Goal: Information Seeking & Learning: Find specific fact

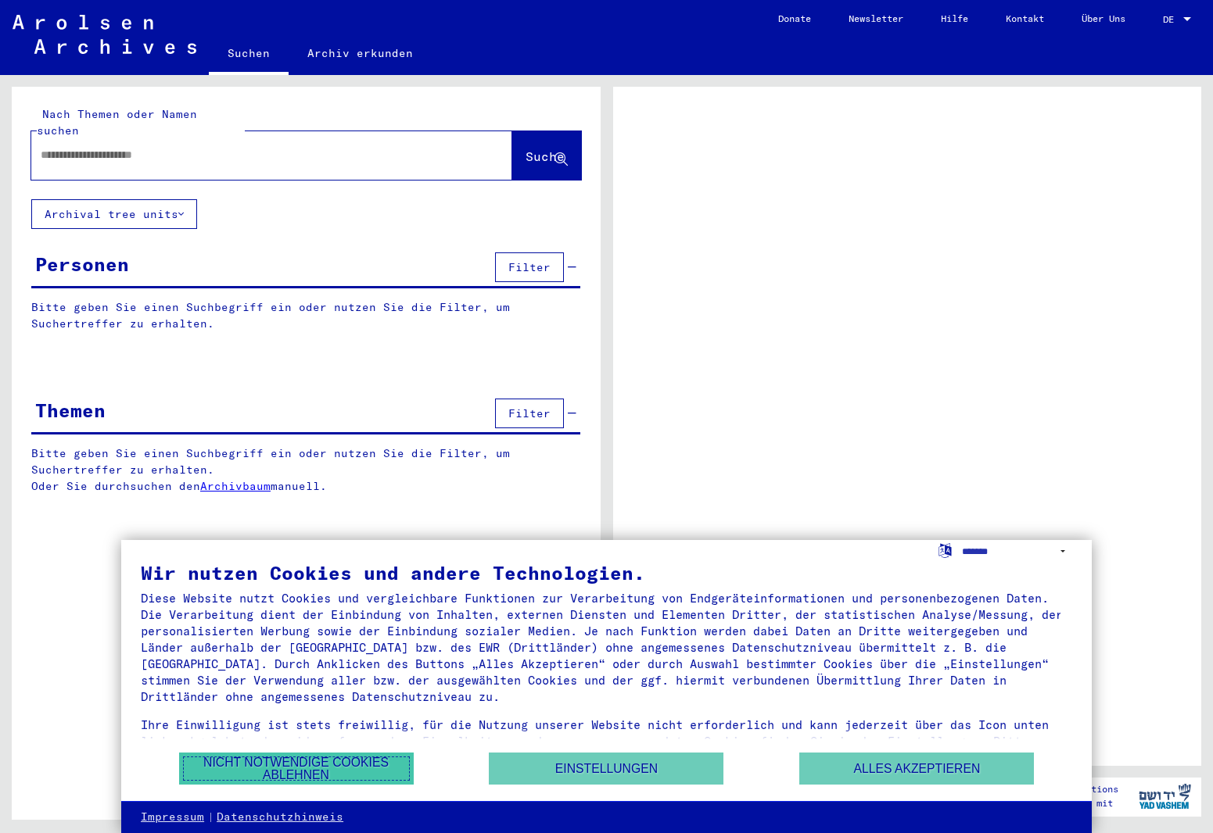
click at [268, 757] on button "Nicht notwendige Cookies ablehnen" at bounding box center [296, 769] width 235 height 32
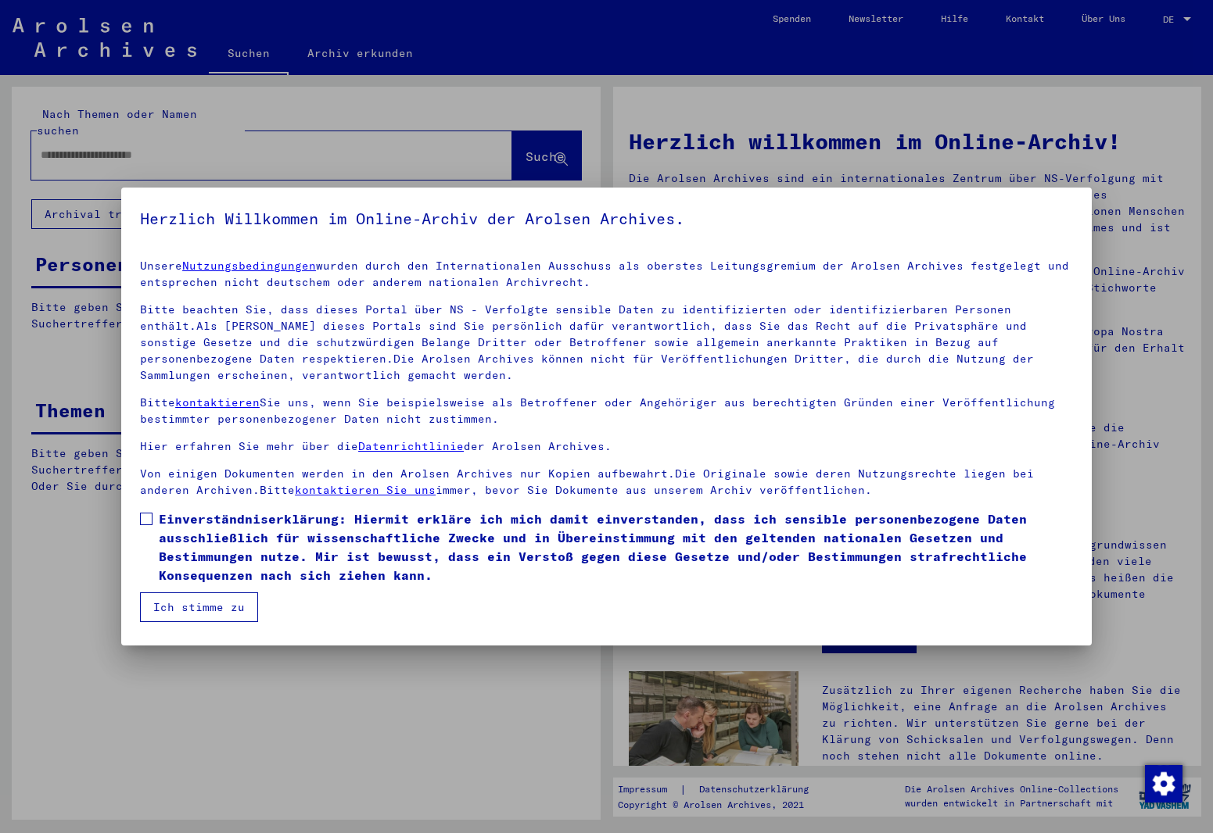
click at [151, 138] on div at bounding box center [606, 416] width 1213 height 833
click at [145, 511] on label "Einverständniserklärung: Hiermit erkläre ich mich damit einverstanden, dass ich…" at bounding box center [606, 547] width 933 height 75
click at [170, 612] on button "Ich stimme zu" at bounding box center [199, 608] width 118 height 30
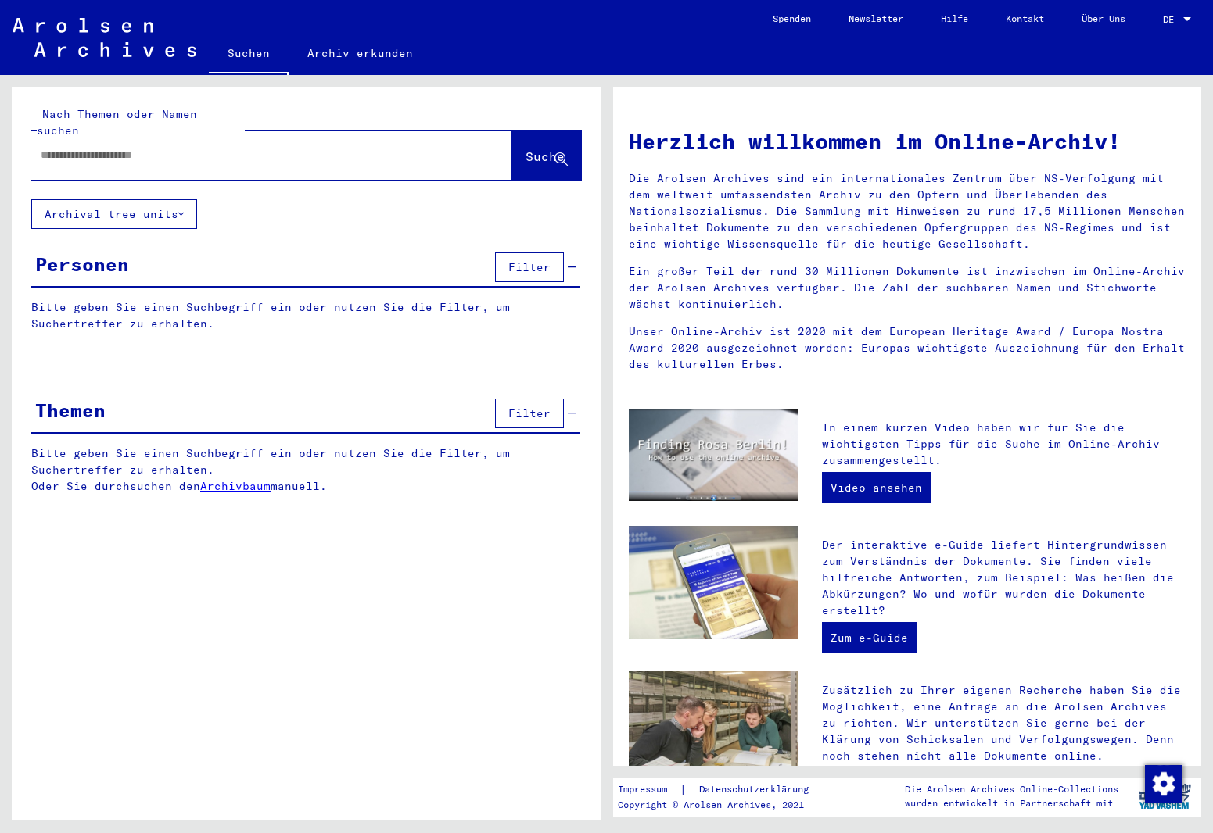
click at [148, 147] on input "text" at bounding box center [253, 155] width 425 height 16
paste input "**********"
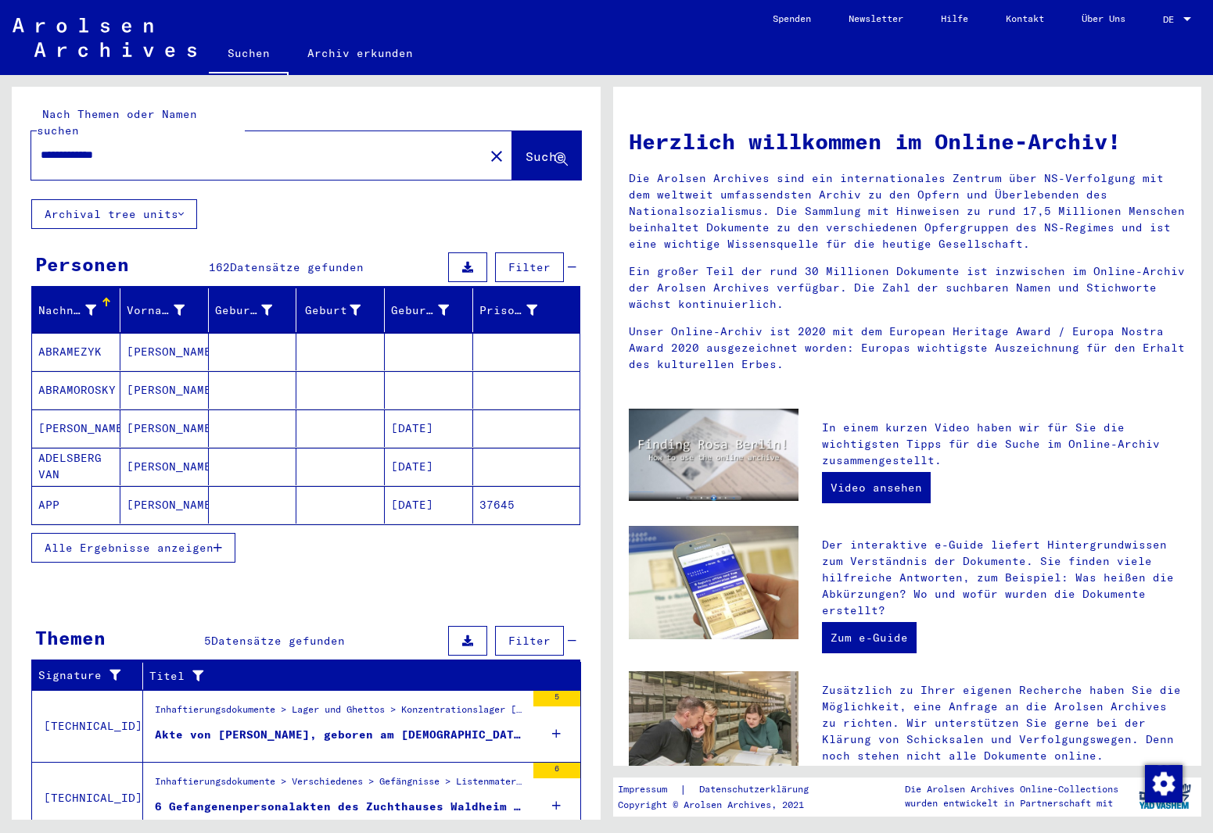
drag, startPoint x: 147, startPoint y: 137, endPoint x: -22, endPoint y: 134, distance: 168.9
click at [0, 134] on html "**********" at bounding box center [606, 416] width 1213 height 833
type input "**********"
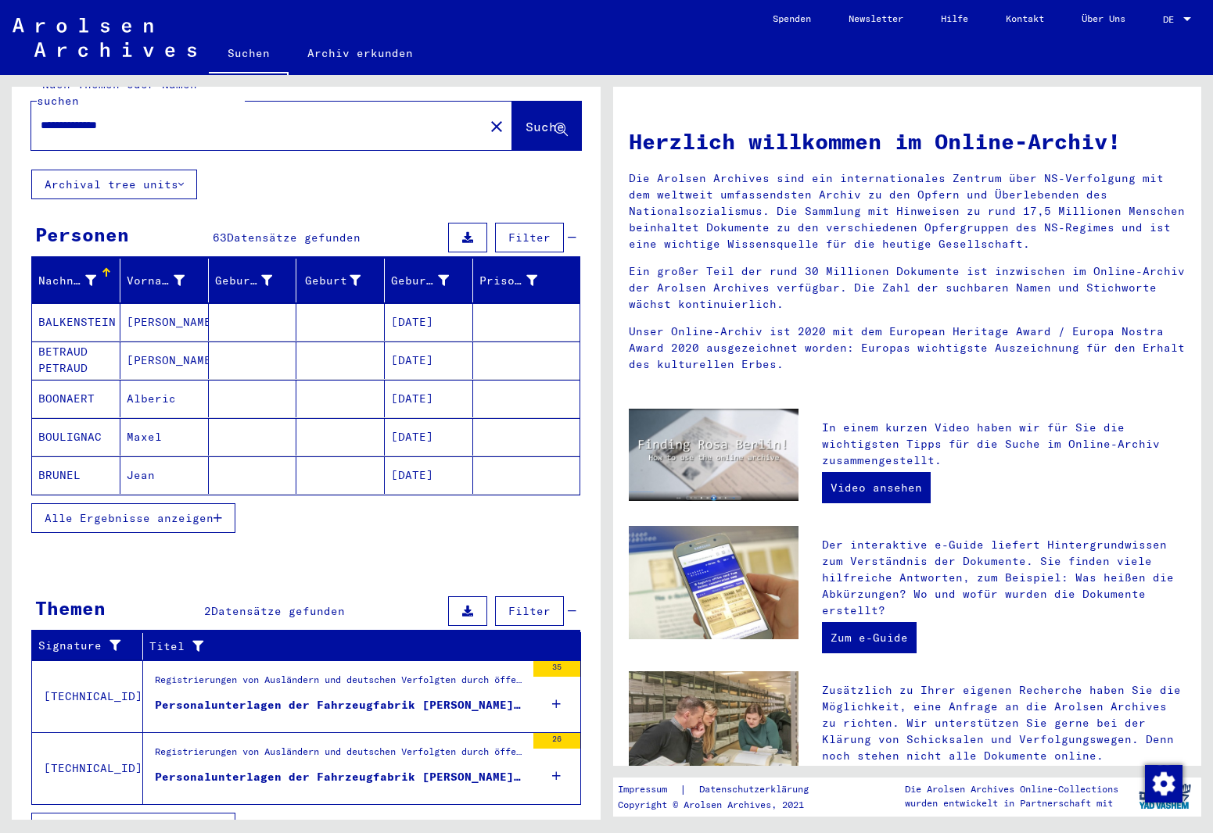
scroll to position [45, 0]
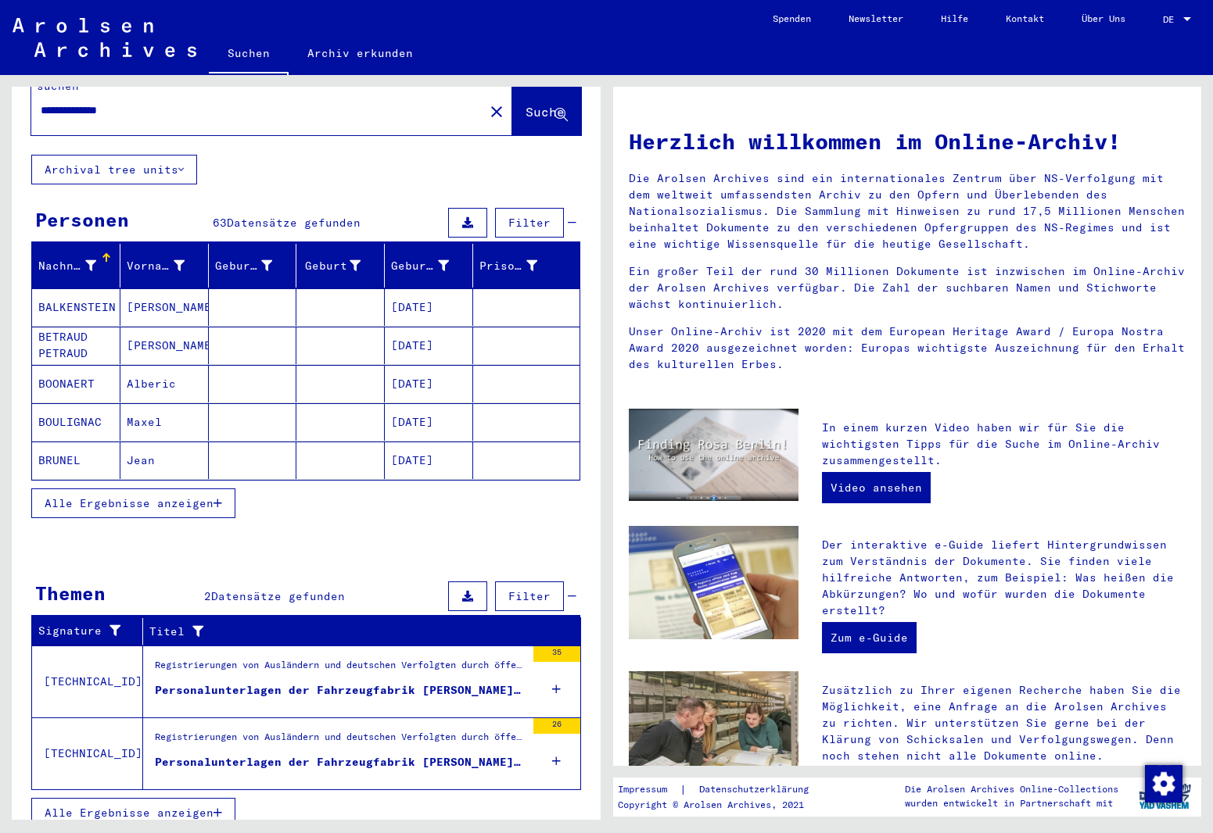
click at [185, 806] on span "Alle Ergebnisse anzeigen" at bounding box center [129, 813] width 169 height 14
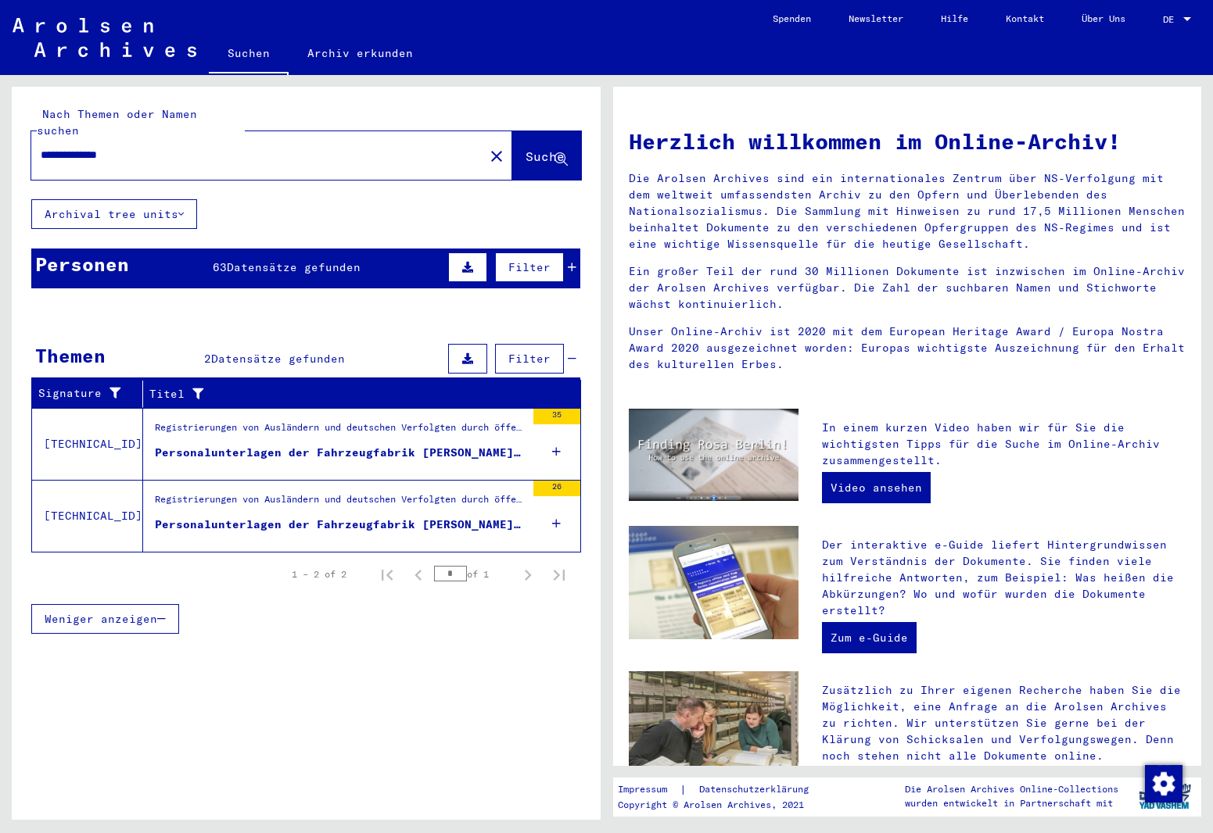
click at [136, 612] on span "Weniger anzeigen" at bounding box center [101, 619] width 113 height 14
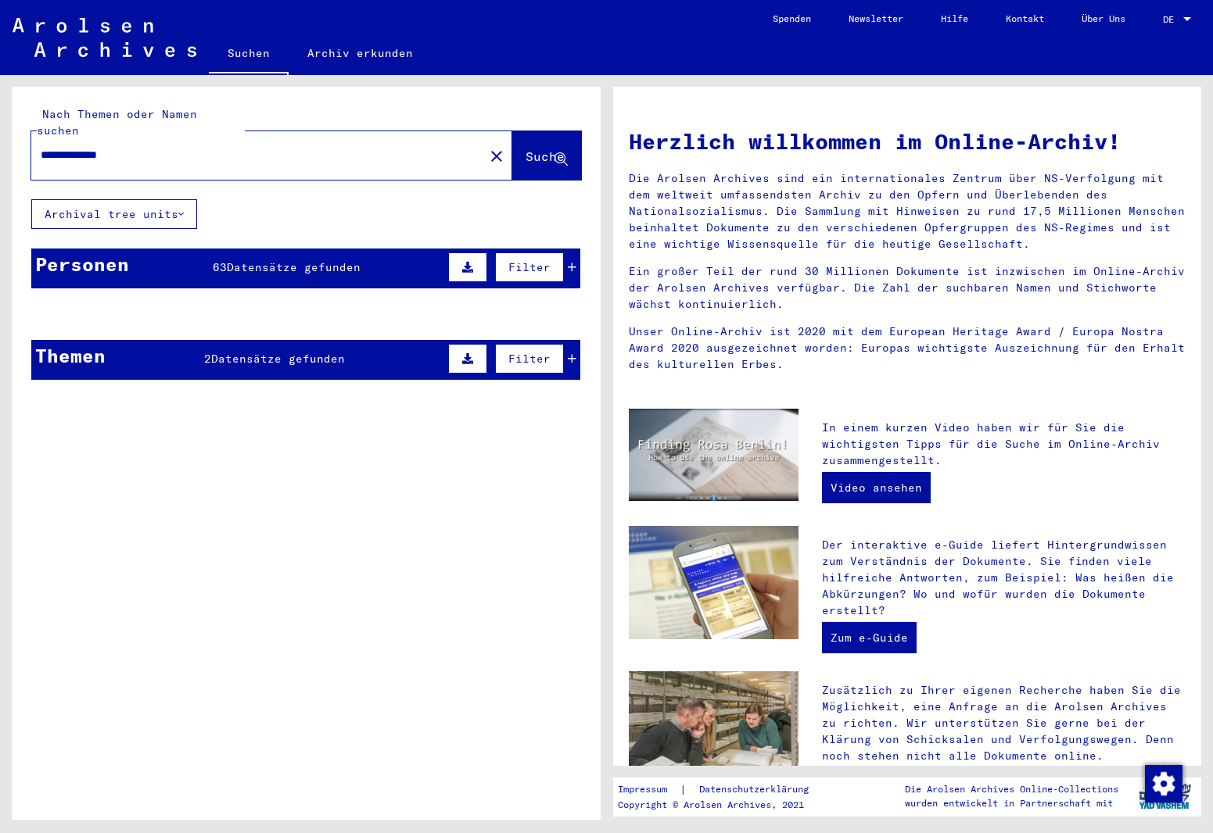
click at [253, 260] on span "Datensätze gefunden" at bounding box center [294, 267] width 134 height 14
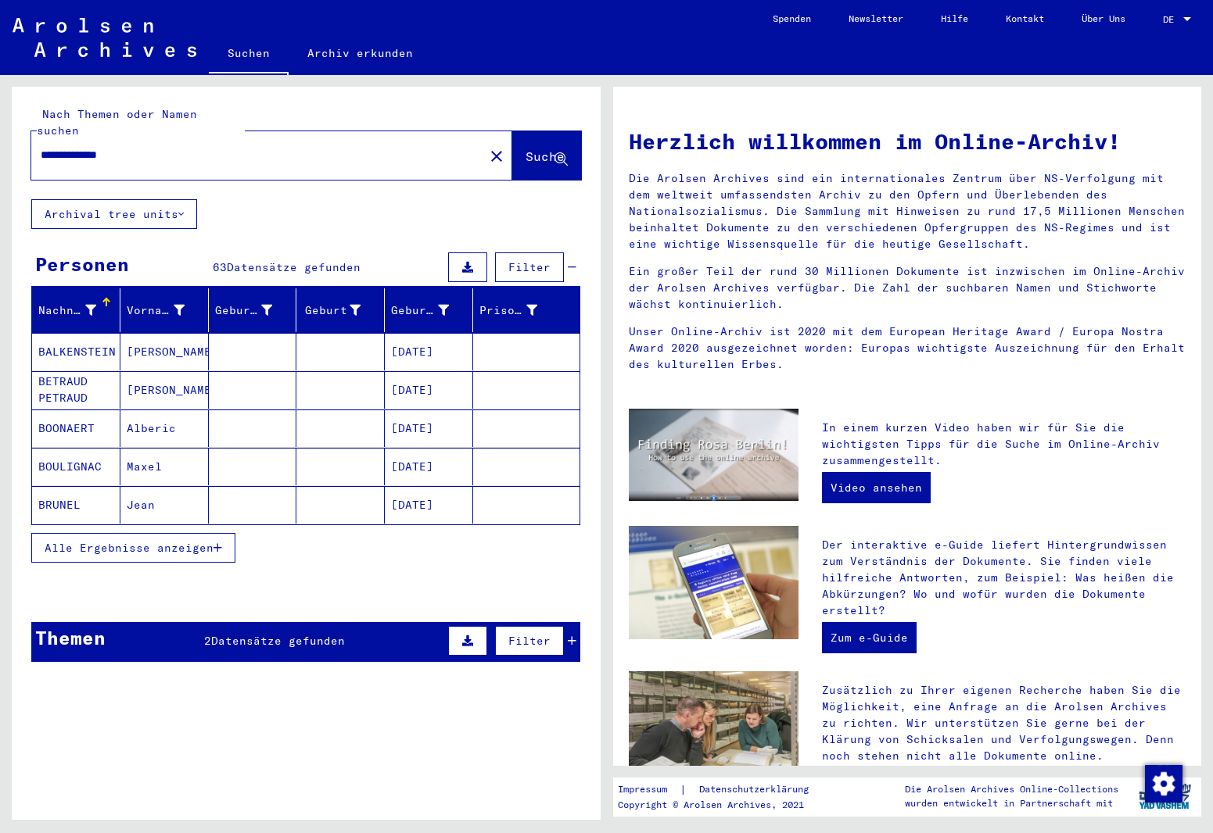
click at [140, 541] on span "Alle Ergebnisse anzeigen" at bounding box center [129, 548] width 169 height 14
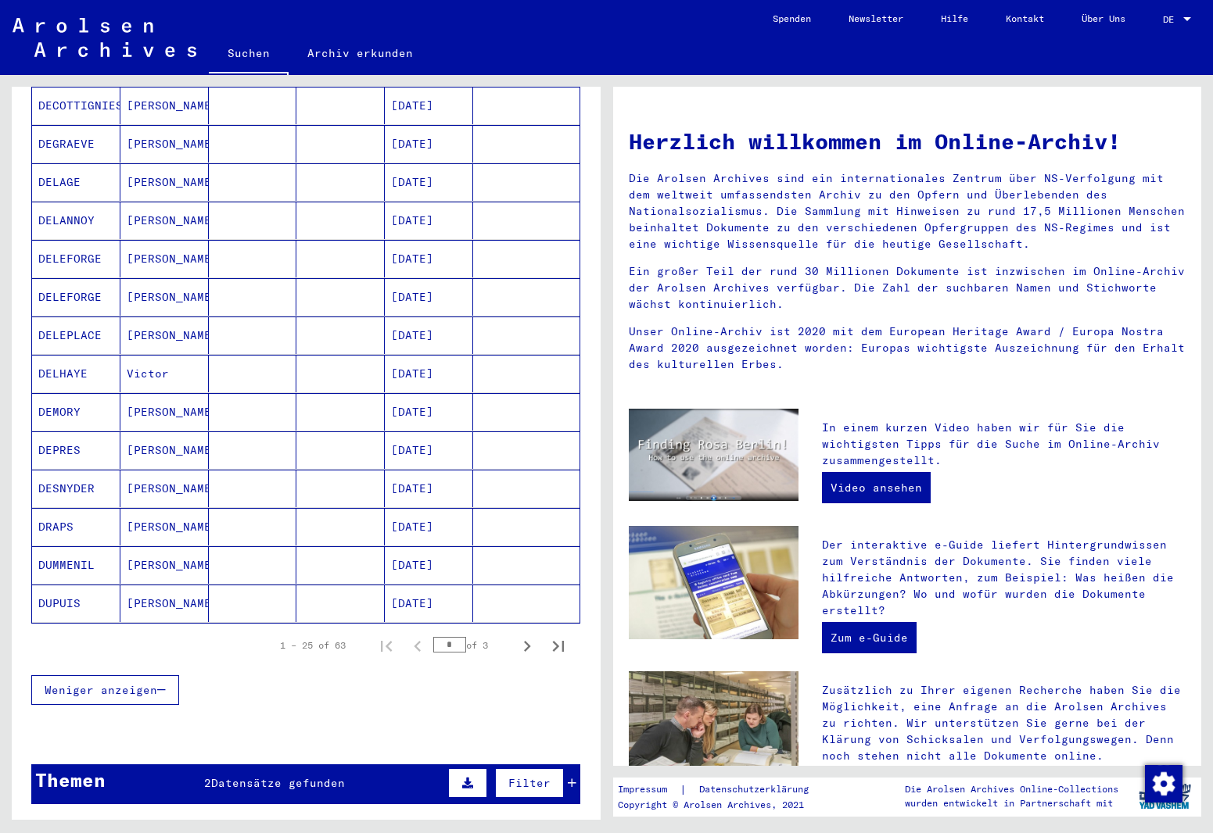
scroll to position [704, 0]
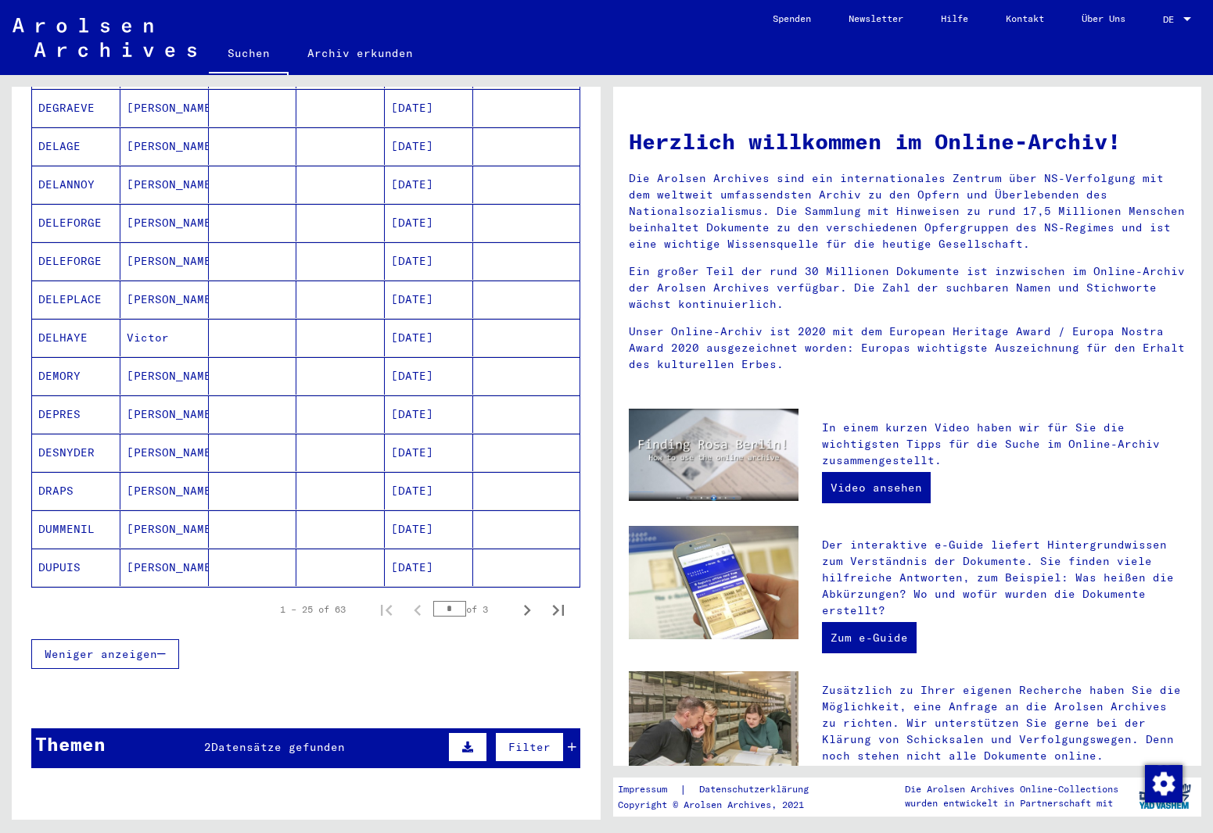
click at [142, 475] on mat-cell "[PERSON_NAME]" at bounding box center [164, 491] width 88 height 38
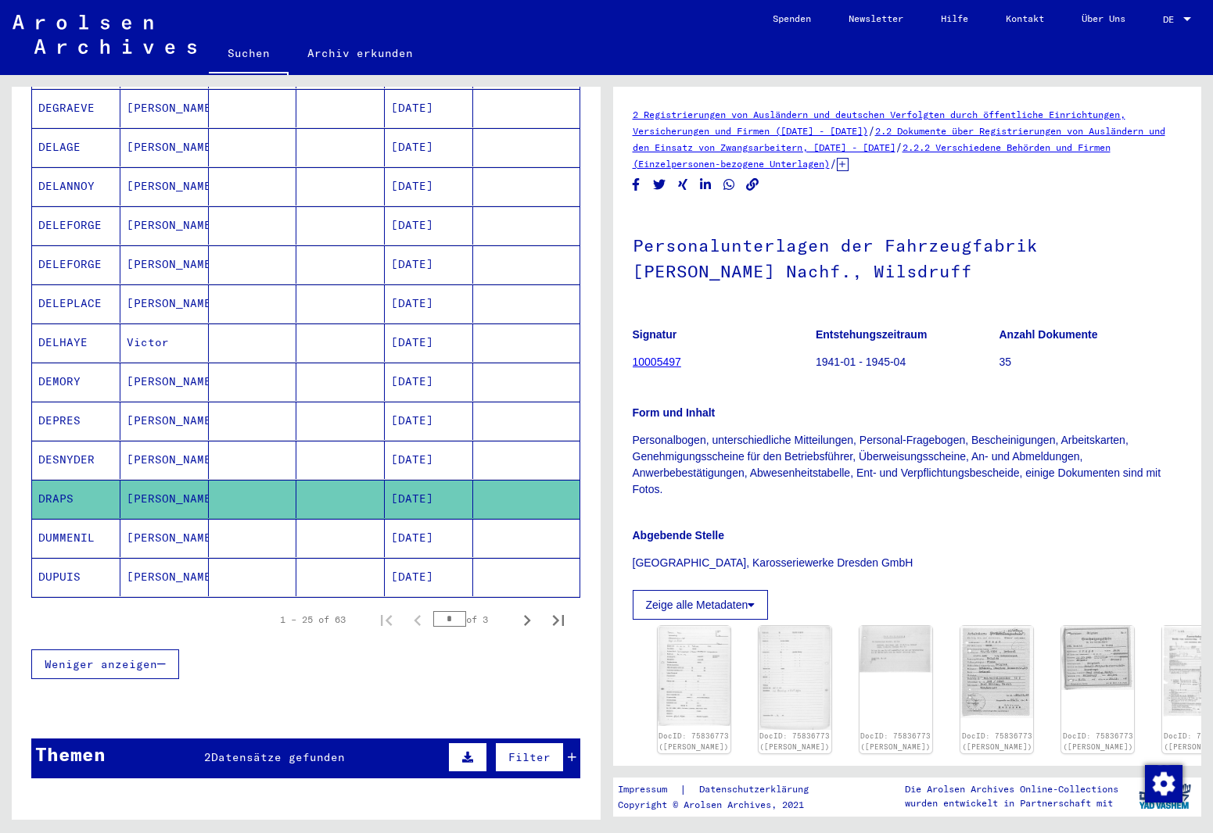
click at [151, 526] on mat-cell "[PERSON_NAME]" at bounding box center [164, 538] width 88 height 38
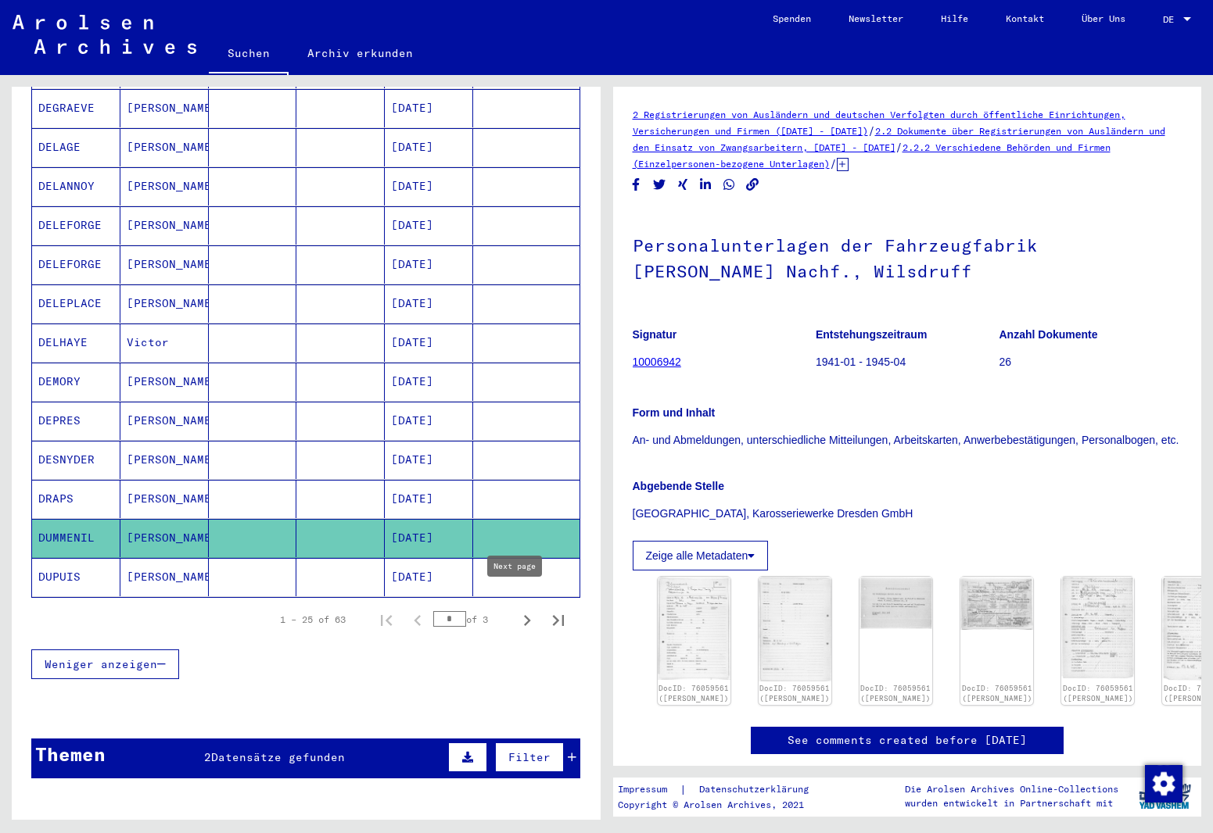
click at [516, 610] on icon "Next page" at bounding box center [527, 621] width 22 height 22
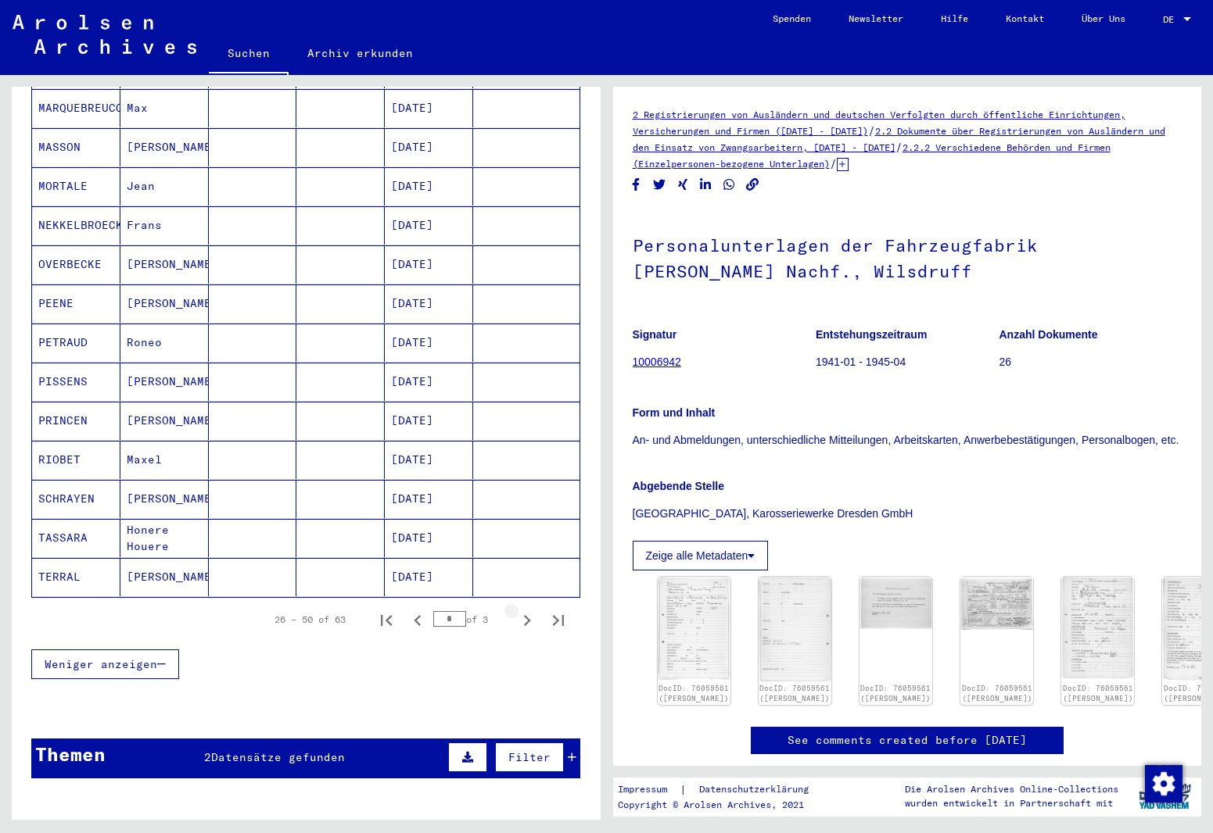
click at [516, 610] on icon "Next page" at bounding box center [527, 621] width 22 height 22
type input "*"
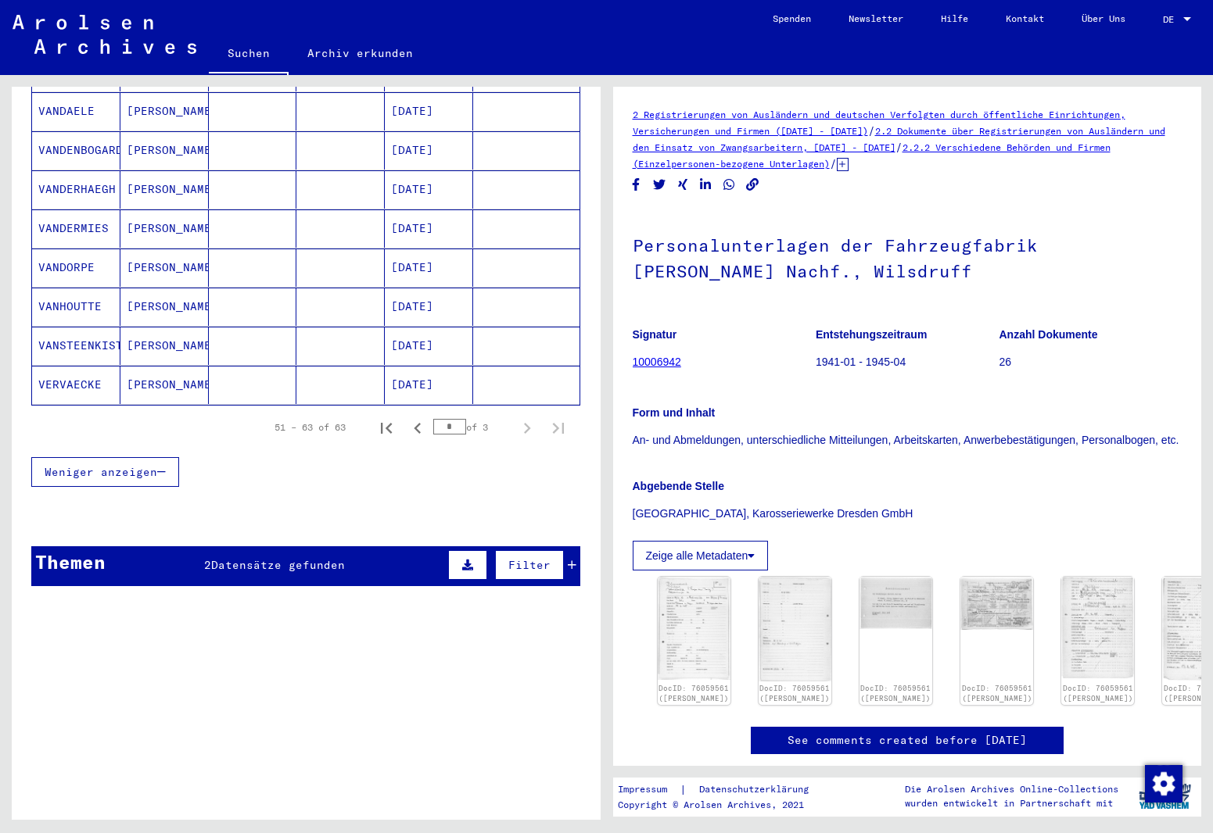
click at [160, 327] on mat-cell "[PERSON_NAME]" at bounding box center [164, 346] width 88 height 38
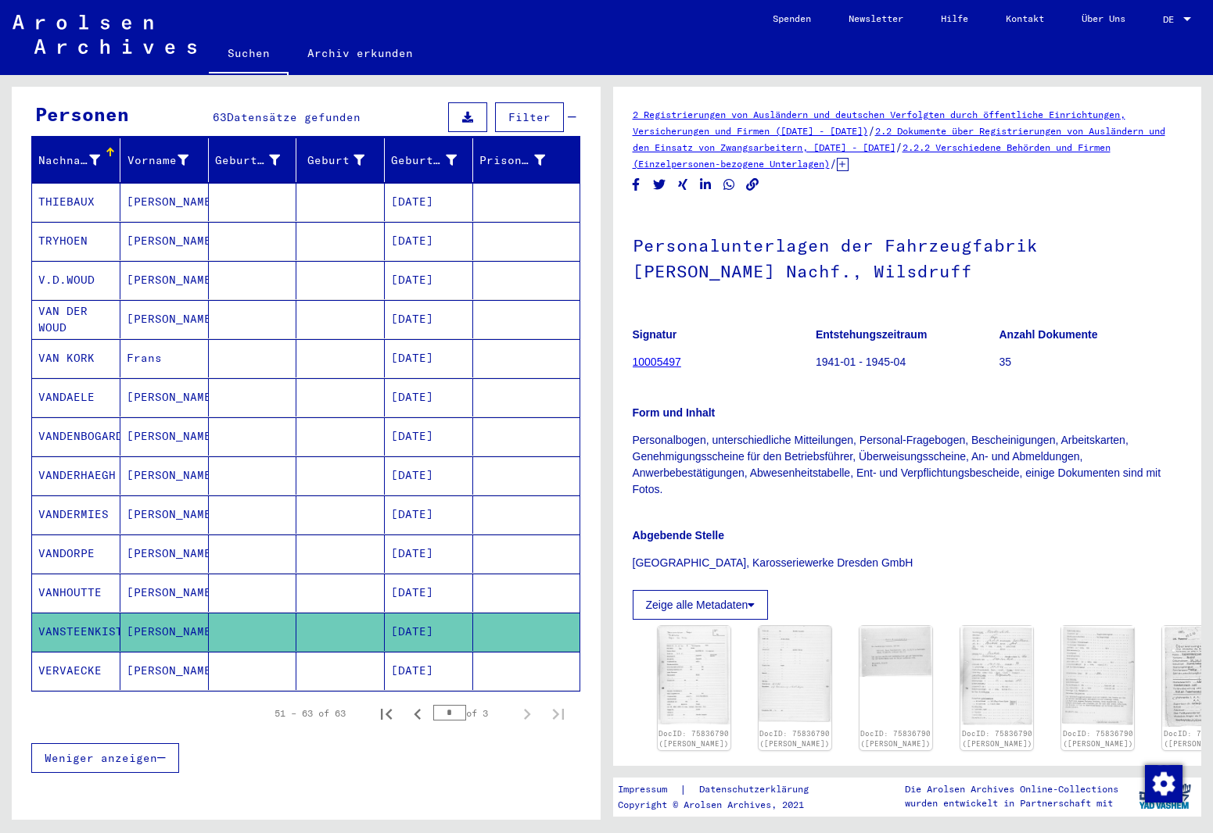
scroll to position [124, 0]
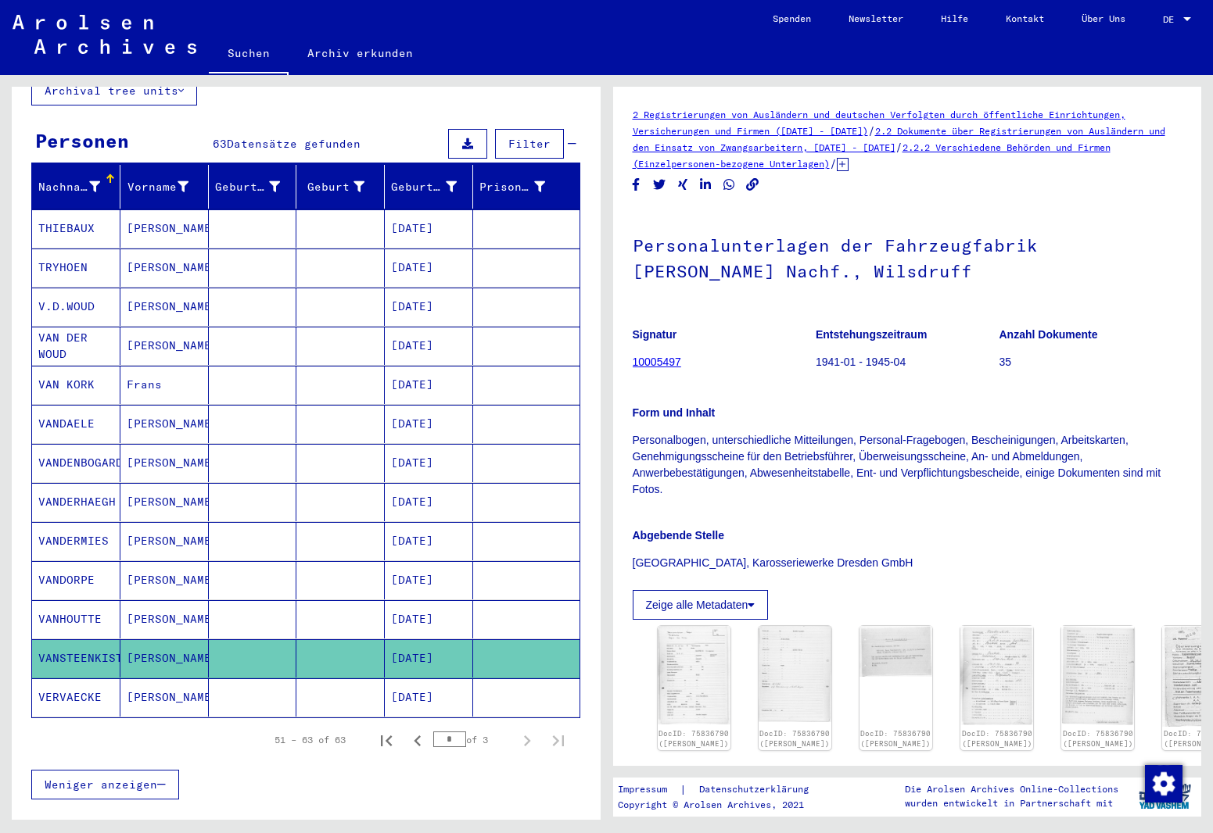
click at [166, 294] on mat-cell "[PERSON_NAME]" at bounding box center [164, 307] width 88 height 38
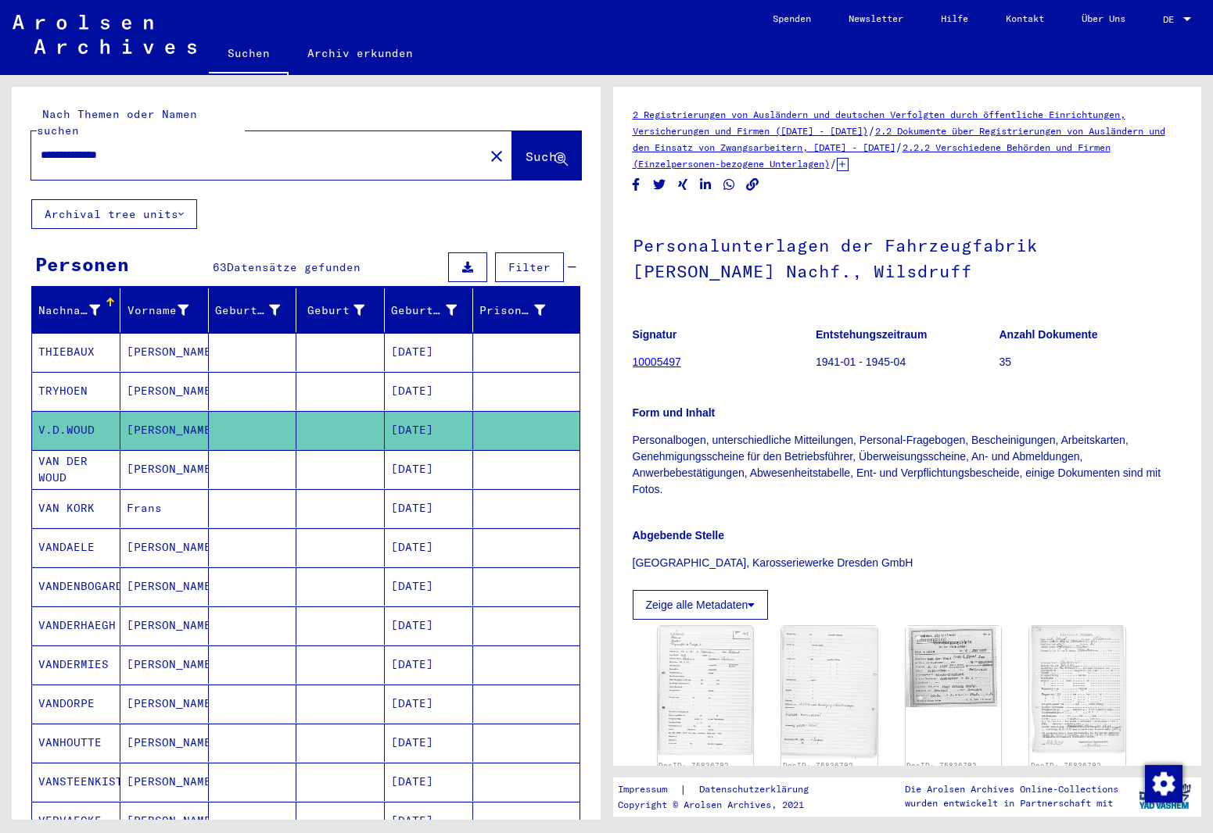
drag, startPoint x: 172, startPoint y: 137, endPoint x: 2, endPoint y: 154, distance: 170.5
click at [0, 137] on html "**********" at bounding box center [606, 416] width 1213 height 833
type input "********"
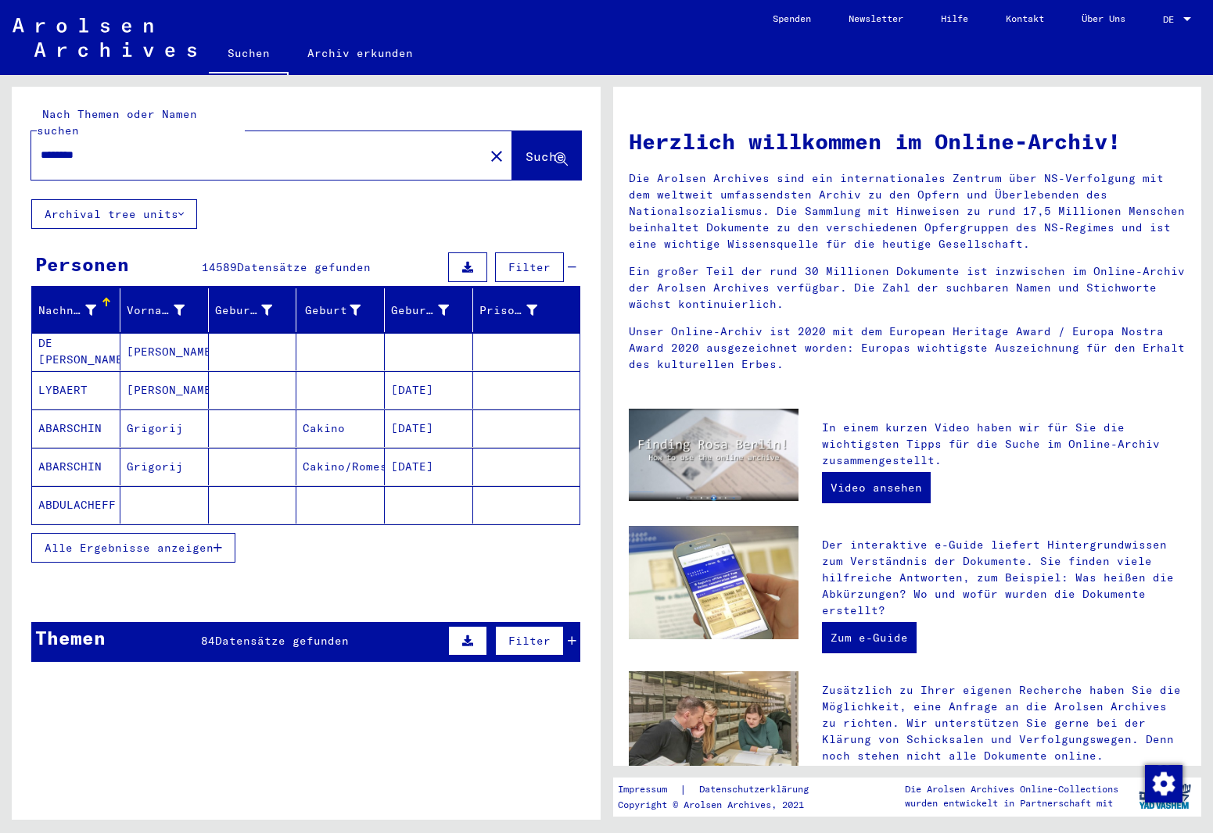
click at [171, 541] on span "Alle Ergebnisse anzeigen" at bounding box center [129, 548] width 169 height 14
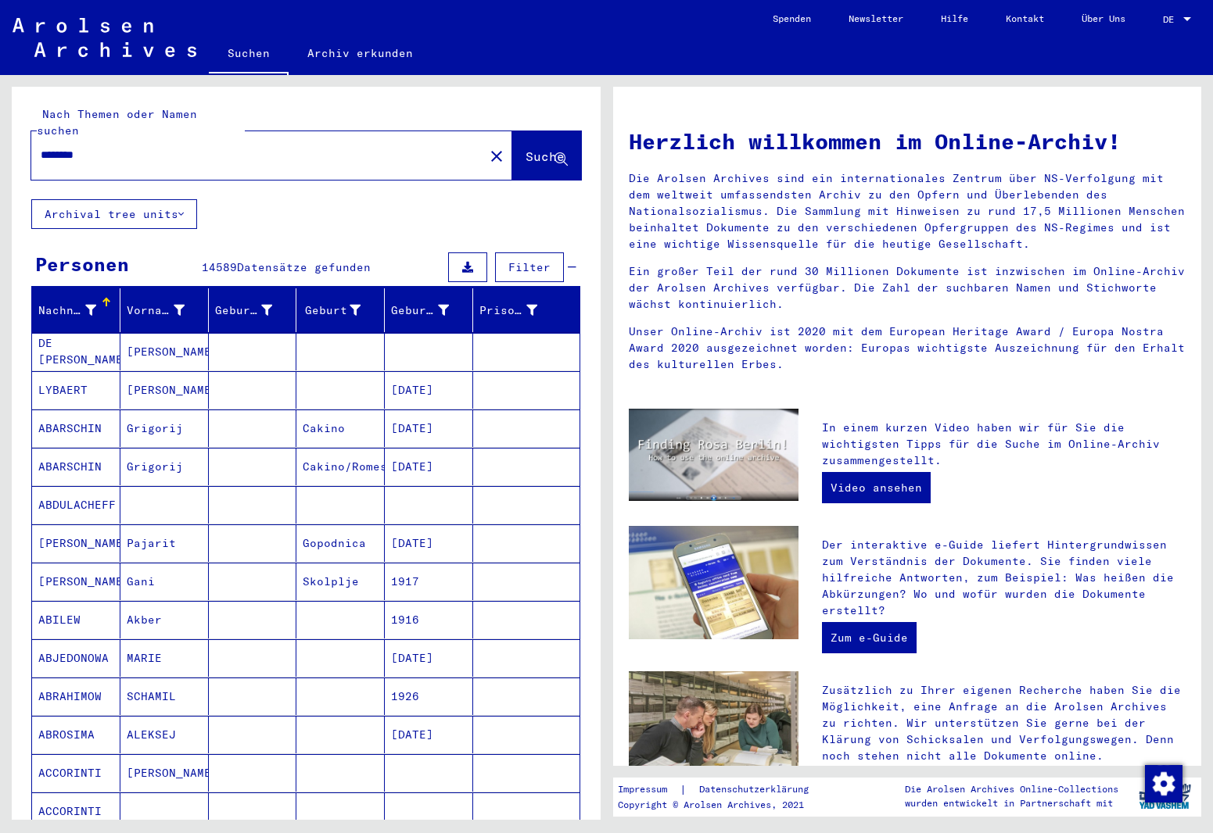
click at [152, 683] on mat-cell "SCHAMIL" at bounding box center [164, 697] width 88 height 38
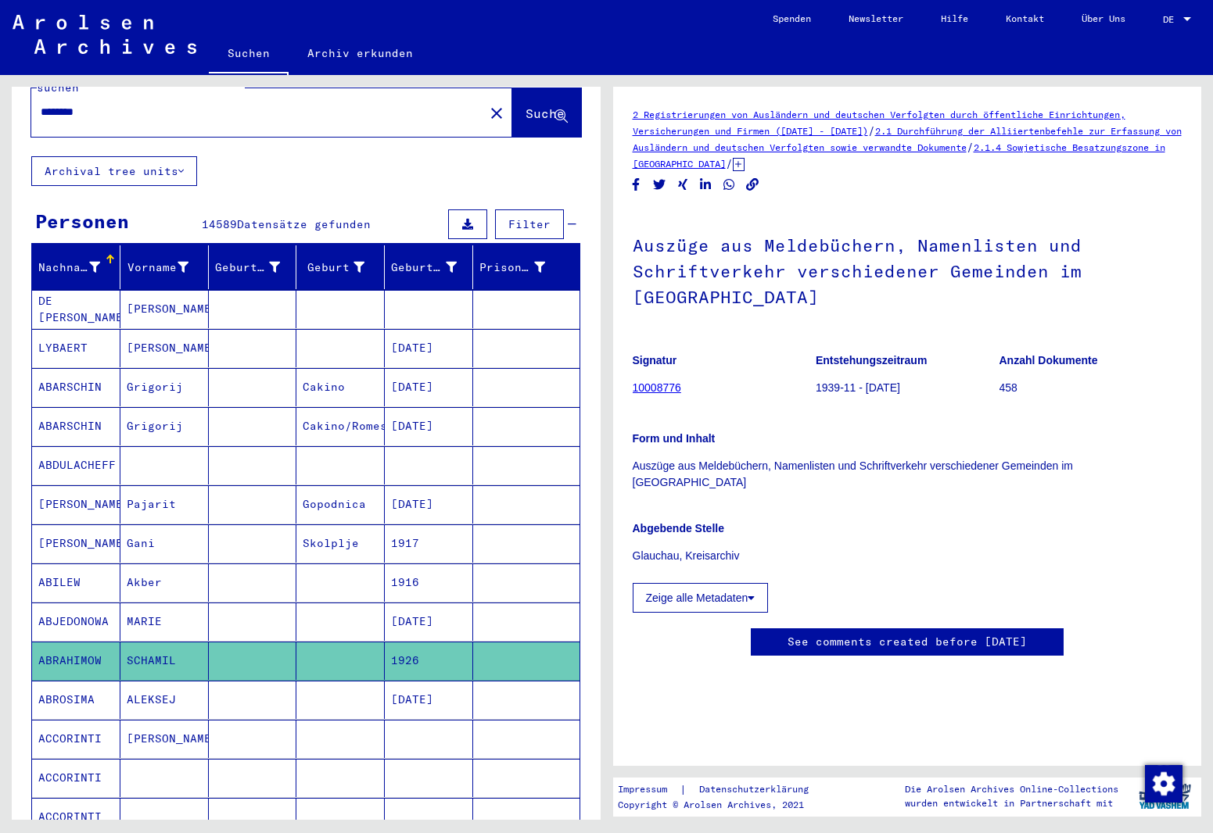
scroll to position [235, 0]
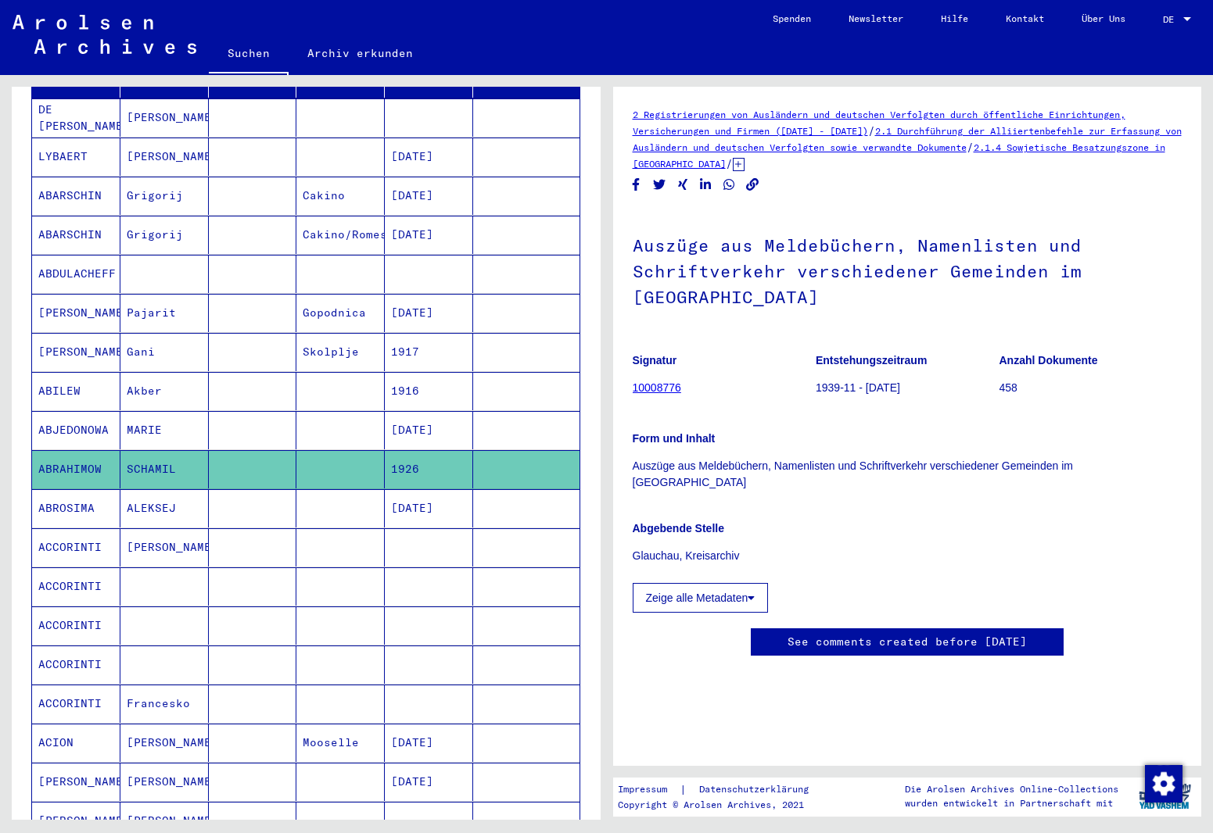
click at [174, 539] on mat-cell "[PERSON_NAME]" at bounding box center [164, 548] width 88 height 38
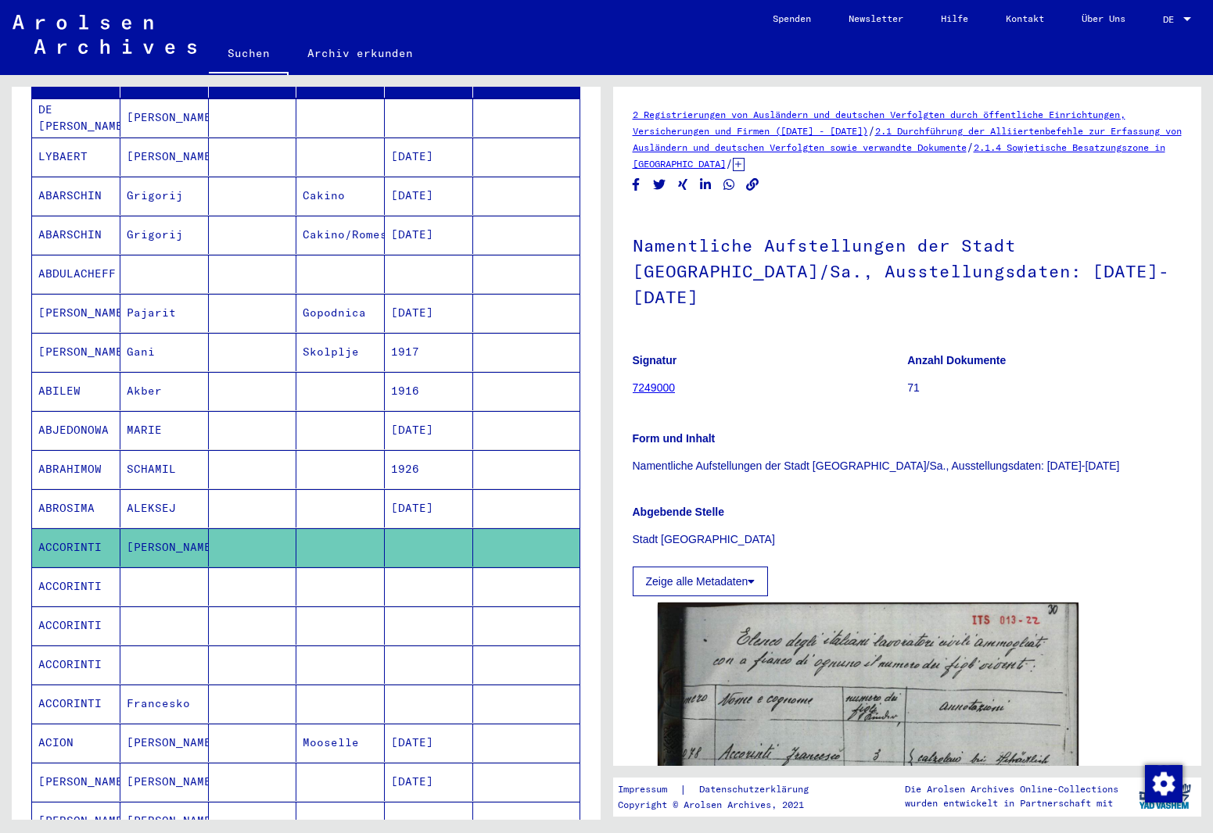
click at [156, 450] on mat-cell "SCHAMIL" at bounding box center [164, 469] width 88 height 38
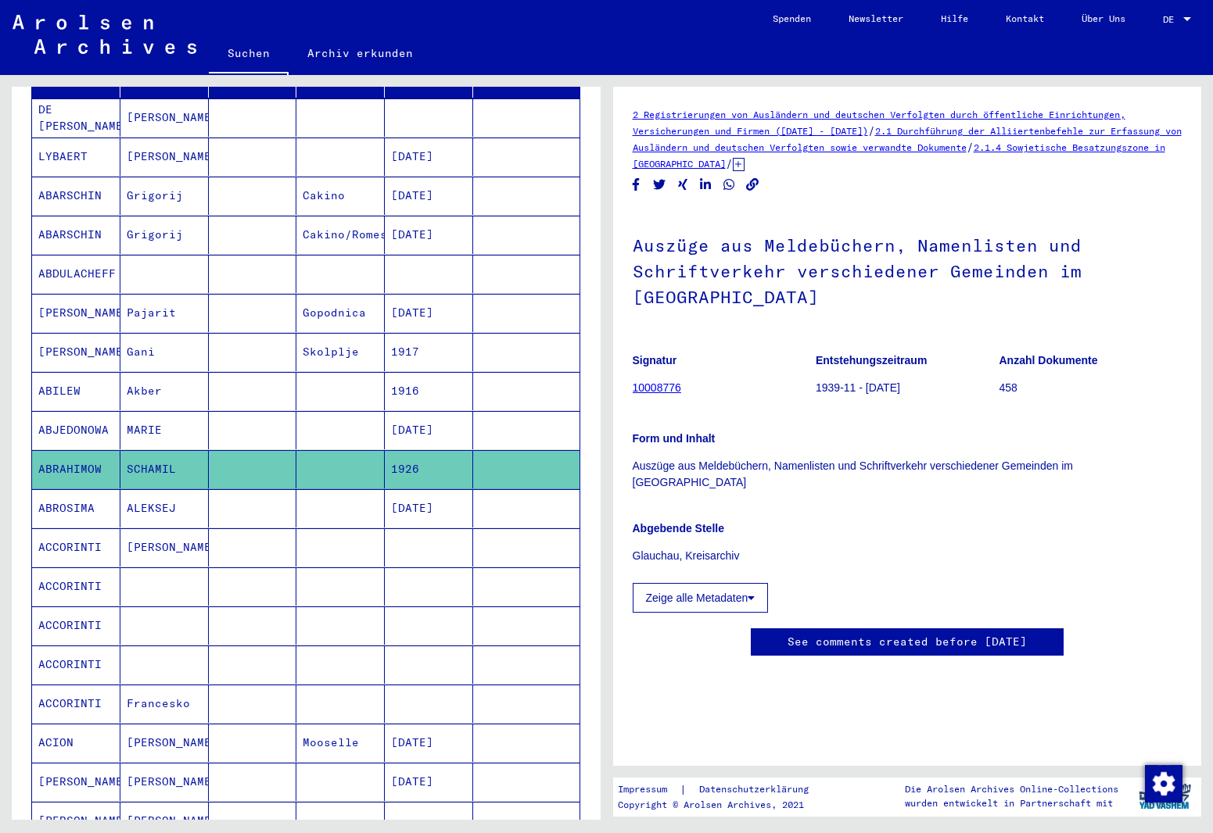
click at [660, 389] on link "10008776" at bounding box center [657, 388] width 48 height 13
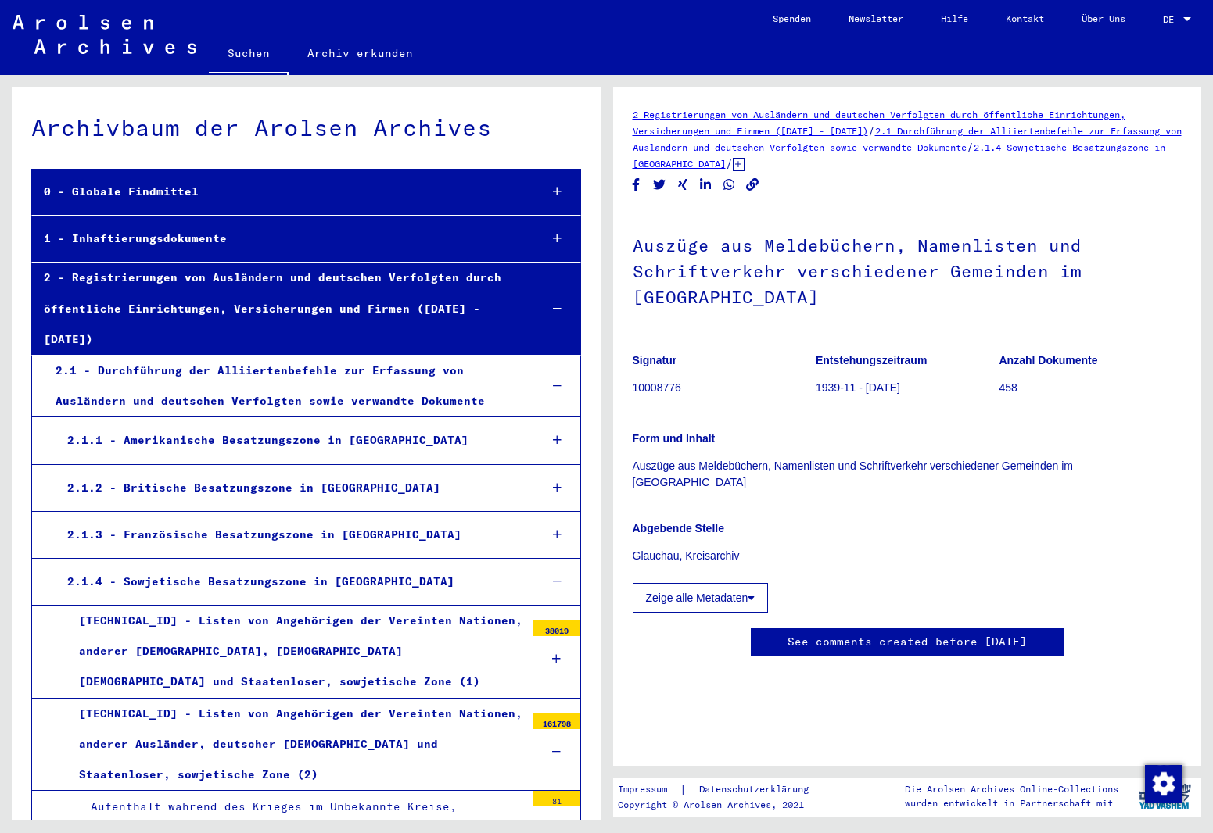
scroll to position [5038, 0]
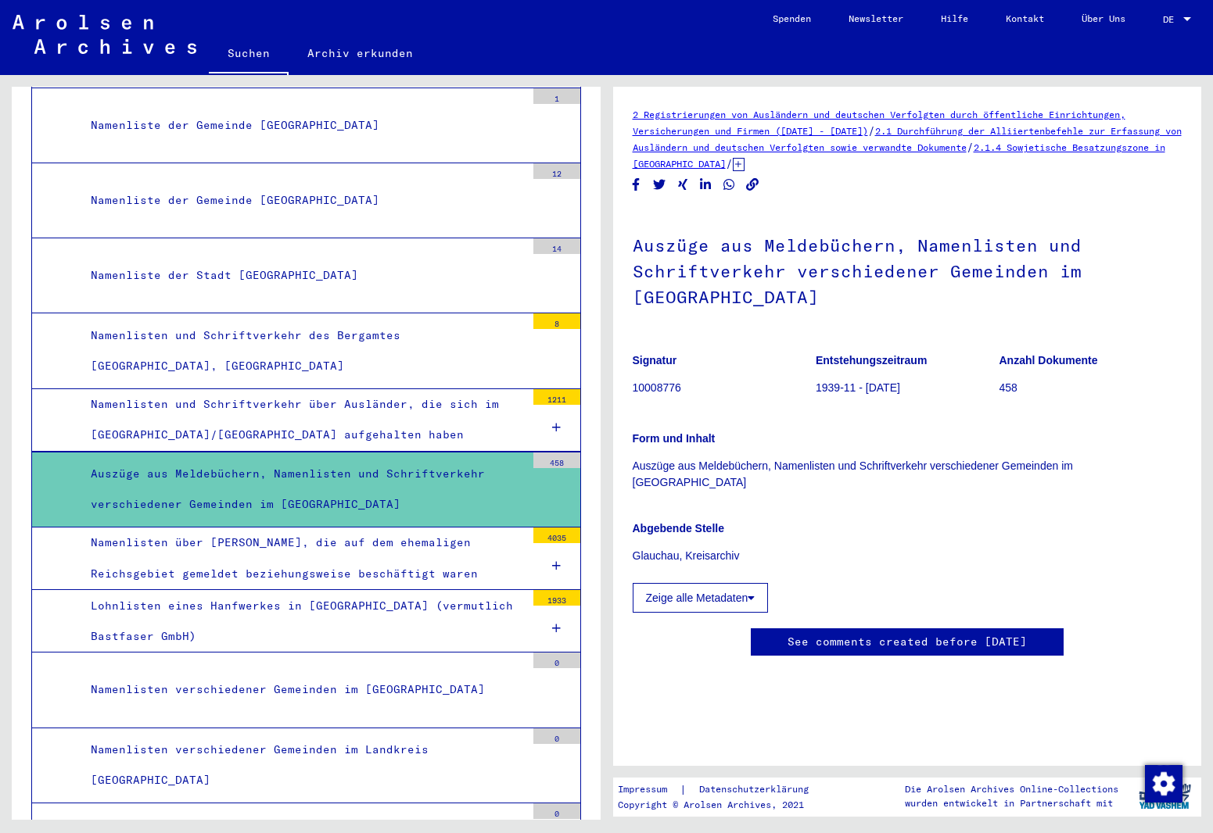
click at [396, 459] on div "Auszüge aus Meldebüchern, Namenlisten und Schriftverkehr verschiedener Gemeinde…" at bounding box center [302, 489] width 446 height 61
click at [679, 597] on button "Zeige alle Metadaten" at bounding box center [701, 598] width 136 height 30
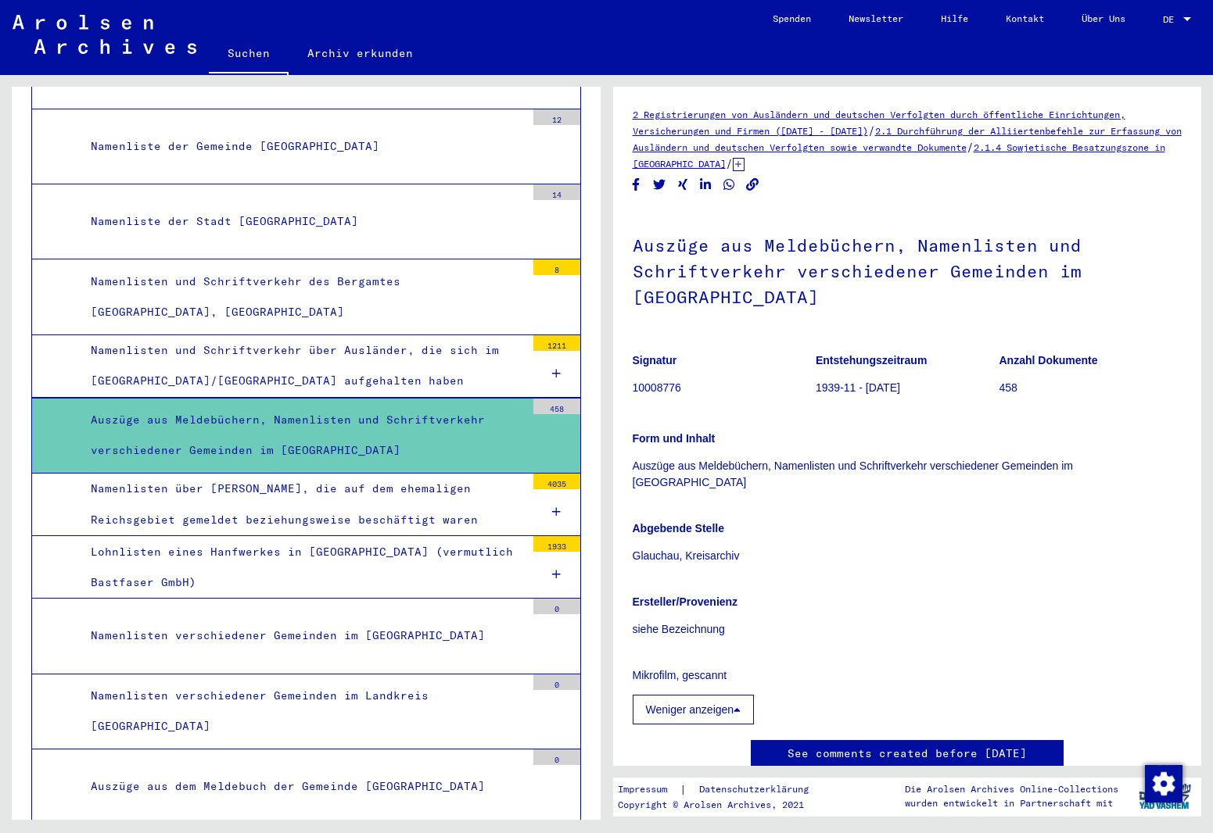
scroll to position [5116, 0]
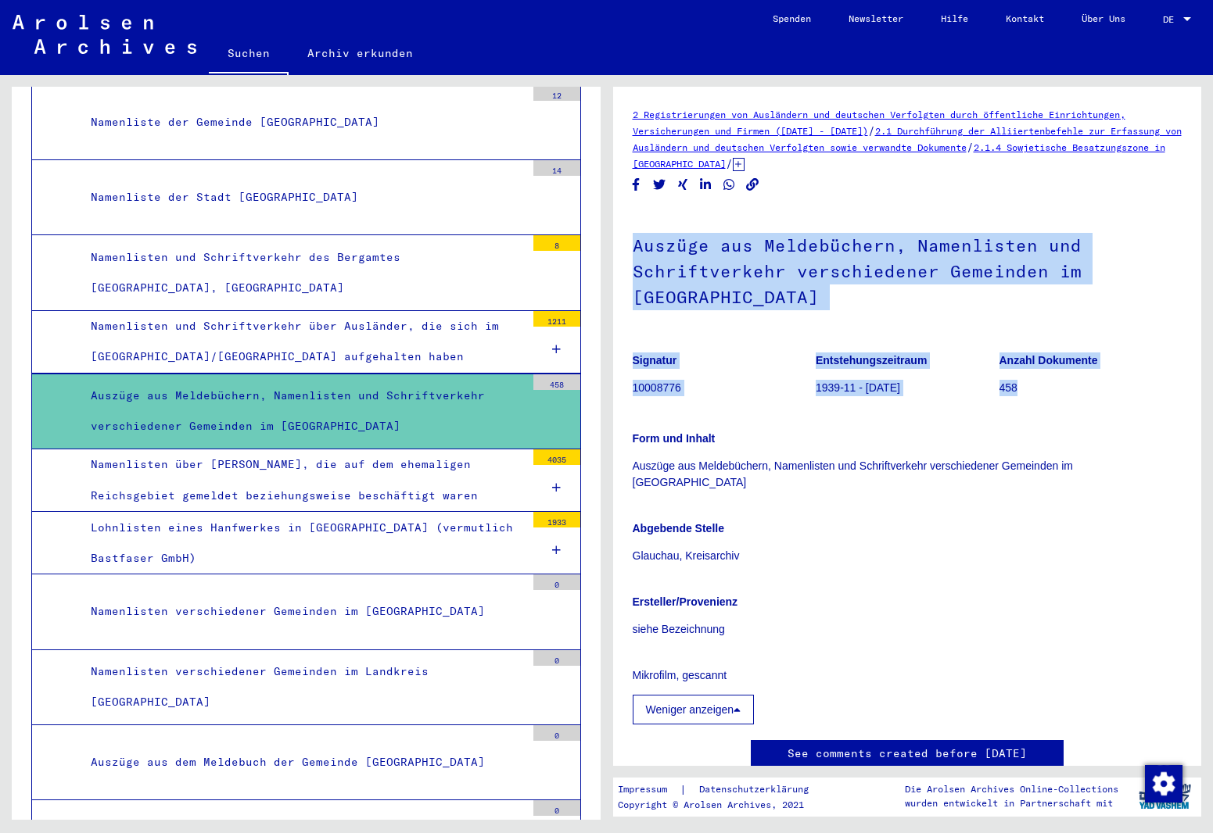
drag, startPoint x: 635, startPoint y: 244, endPoint x: 1028, endPoint y: 394, distance: 421.0
click at [1028, 394] on div "Auszüge aus Meldebüchern, Namenlisten und Schriftverkehr verschiedener Gemeinde…" at bounding box center [908, 467] width 550 height 515
copy div "Auszüge aus Meldebüchern, Namenlisten und Schriftverkehr verschiedener Gemeinde…"
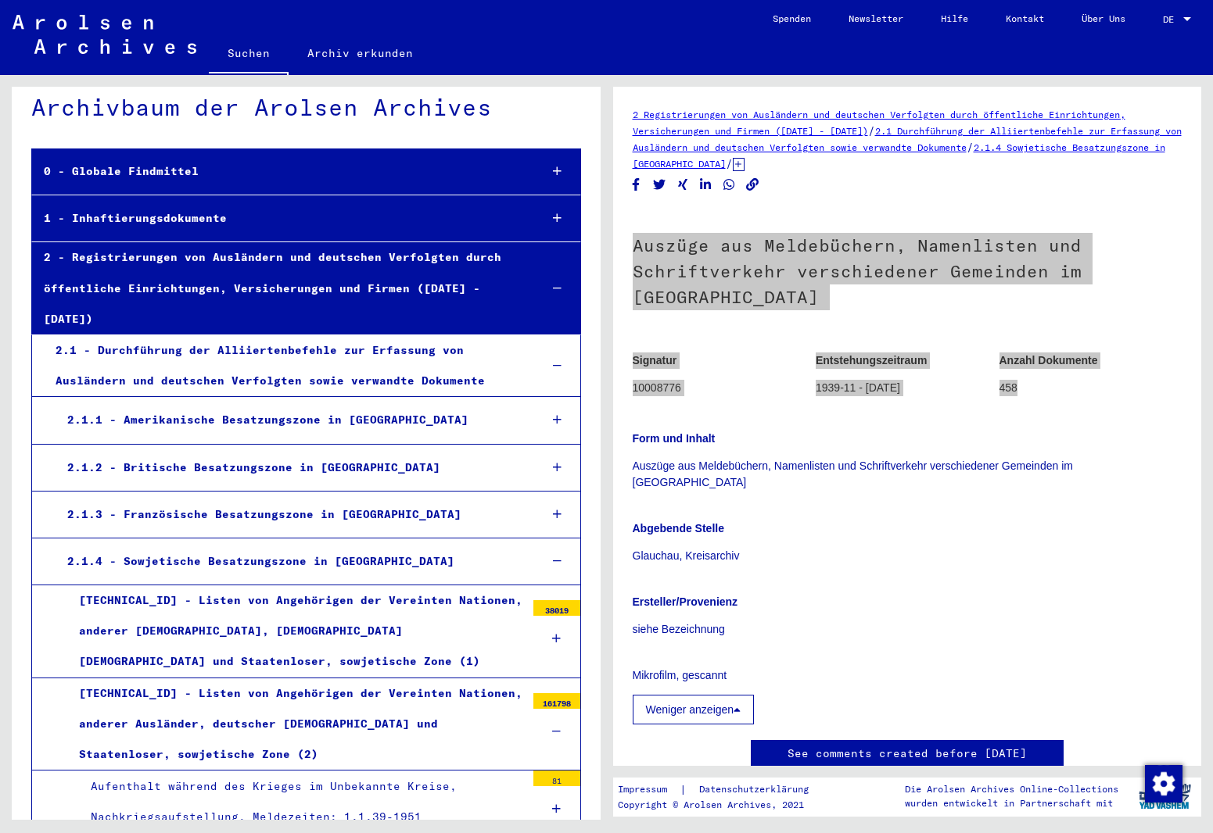
scroll to position [0, 0]
